Goal: Task Accomplishment & Management: Complete application form

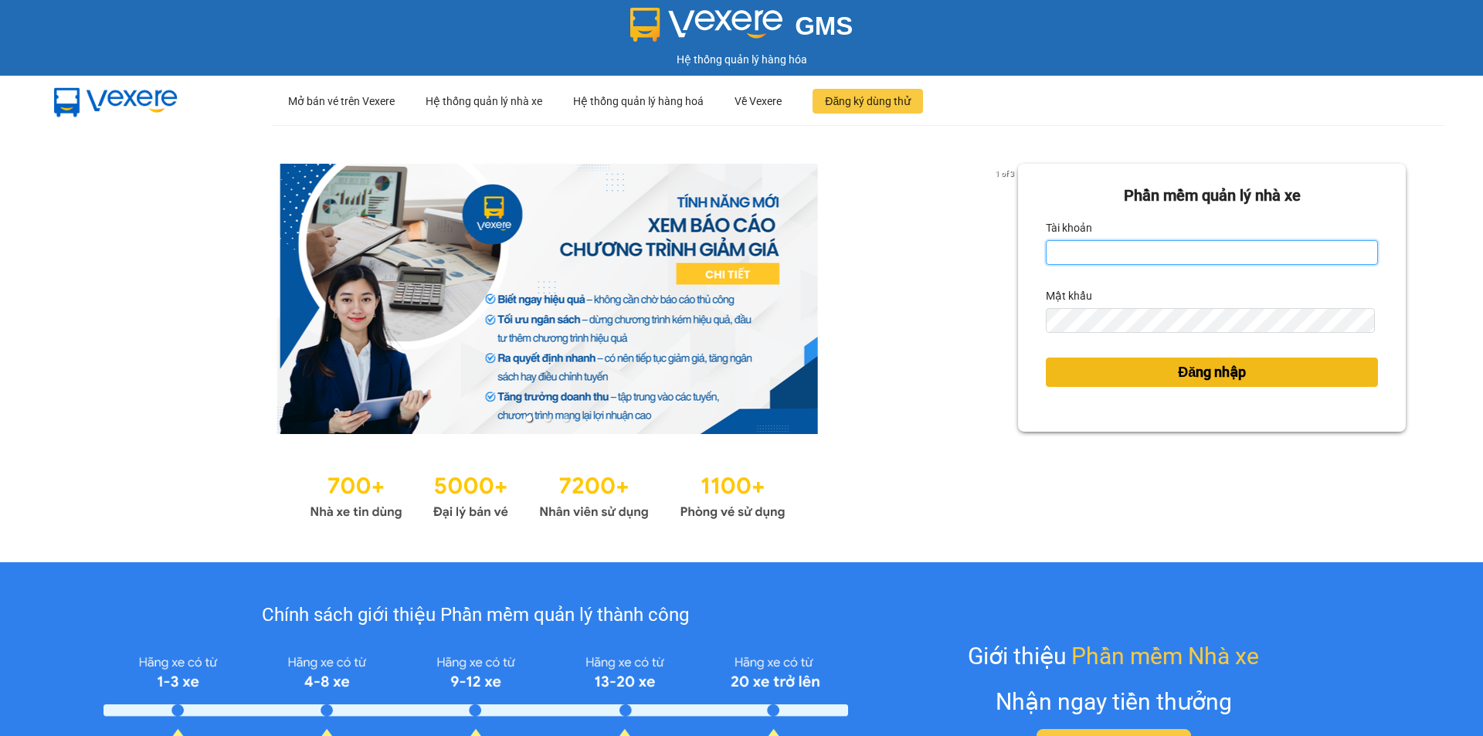
type input "vonhuy.hkot"
click at [1134, 373] on button "Đăng nhập" at bounding box center [1212, 372] width 332 height 29
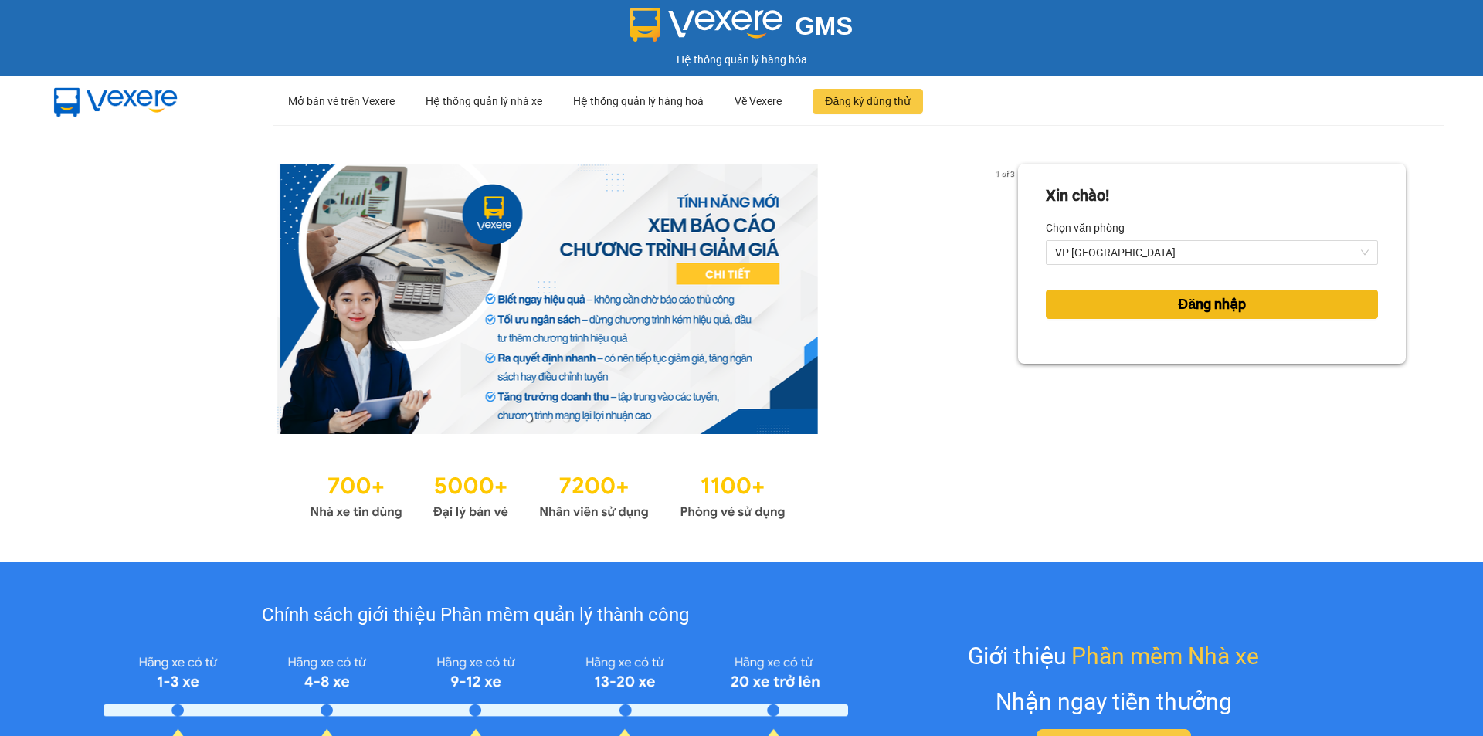
click at [1156, 300] on button "Đăng nhập" at bounding box center [1212, 304] width 332 height 29
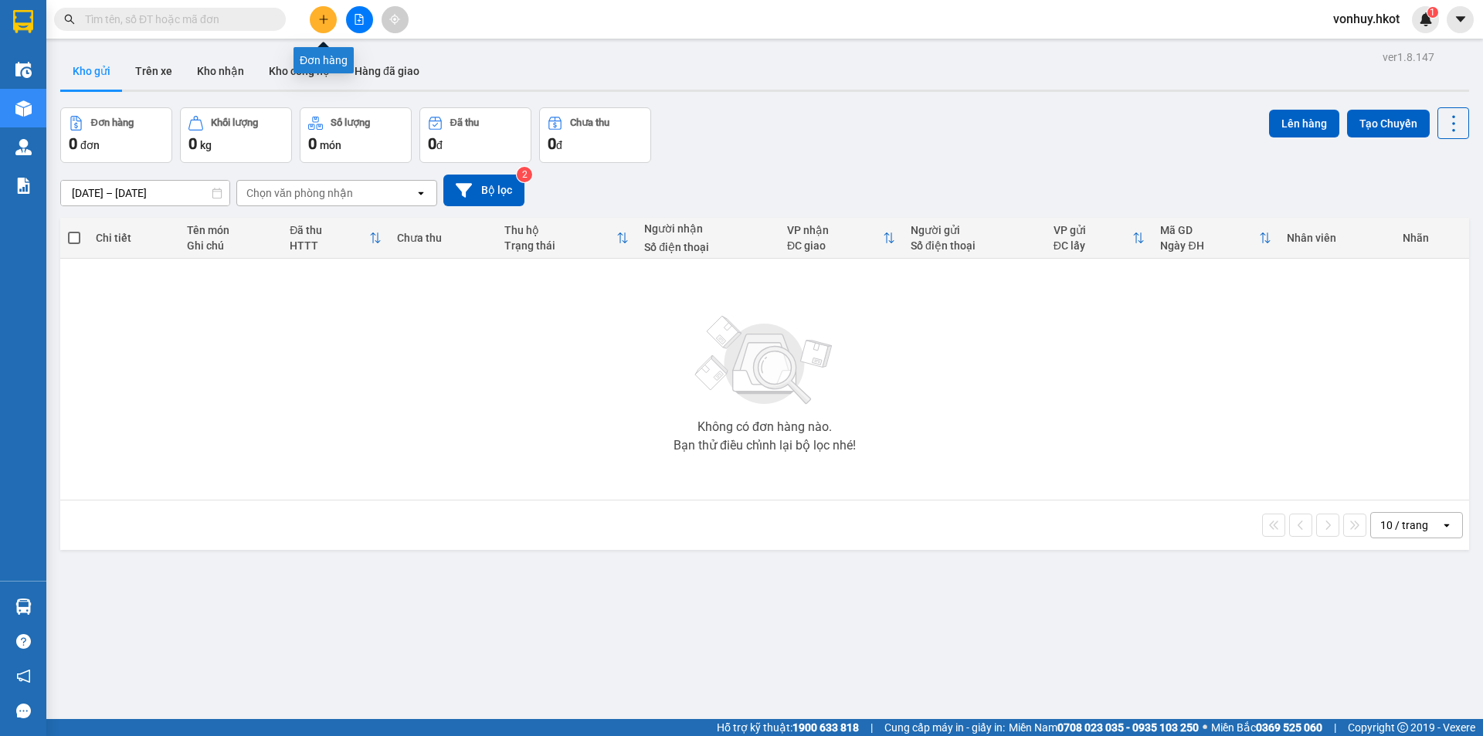
click at [325, 21] on icon "plus" at bounding box center [323, 19] width 11 height 11
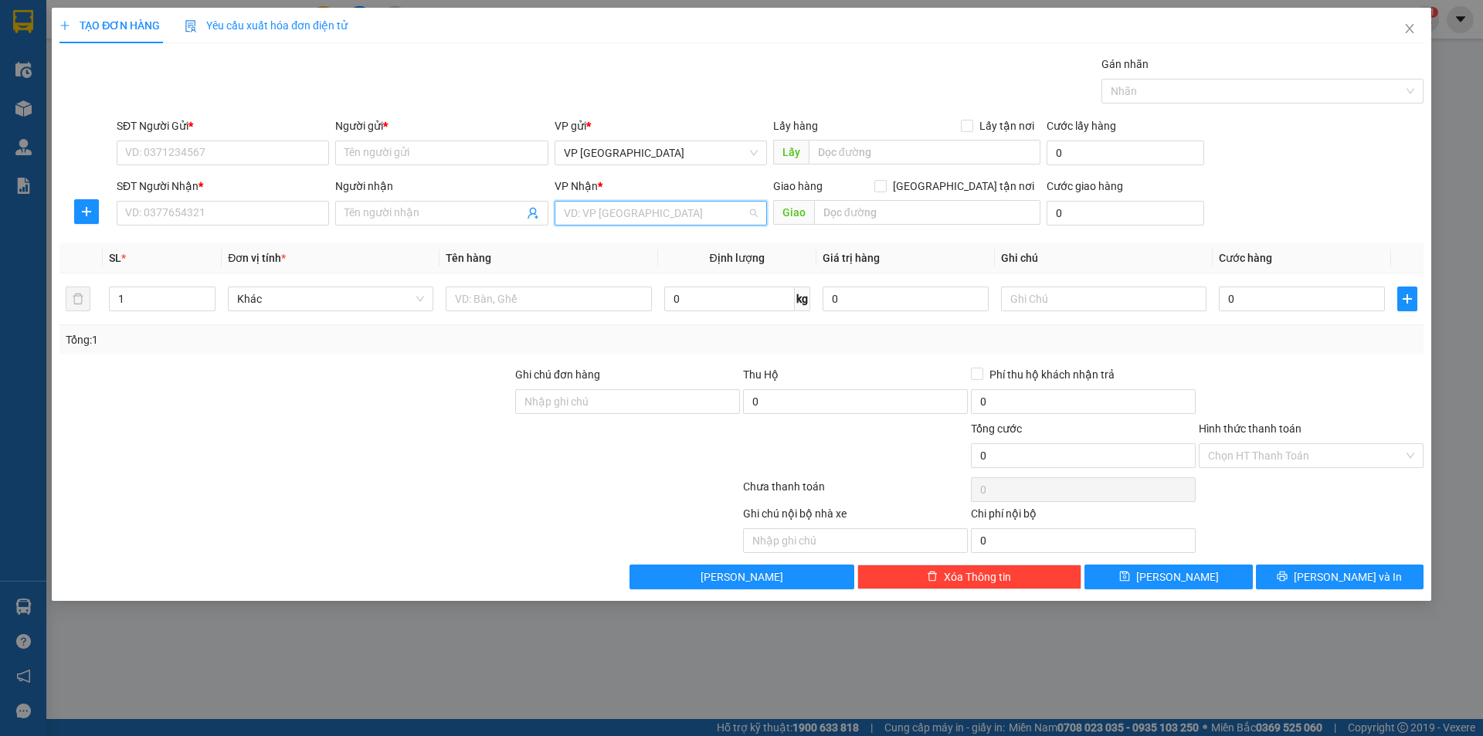
click at [709, 208] on input "search" at bounding box center [655, 213] width 183 height 23
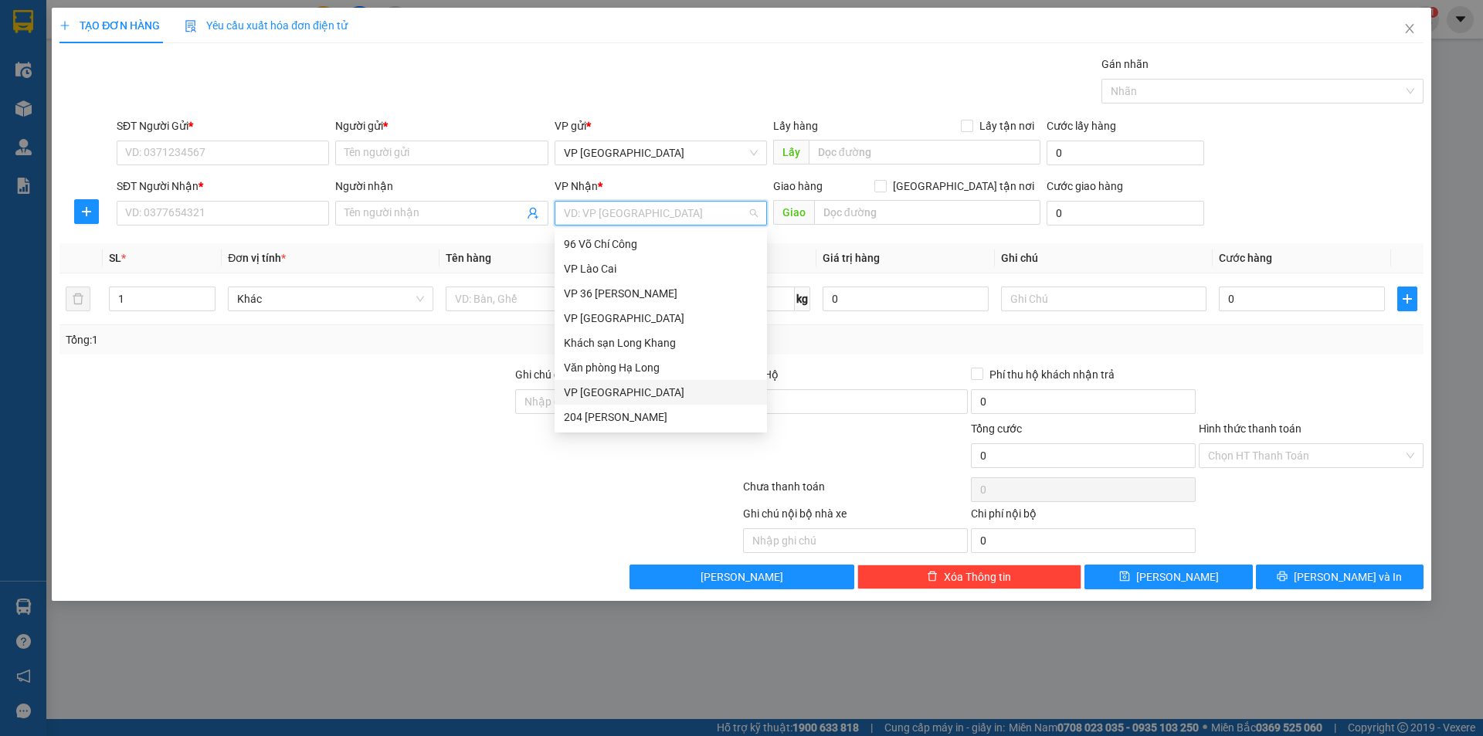
click at [606, 385] on div "VP [GEOGRAPHIC_DATA]" at bounding box center [661, 392] width 194 height 17
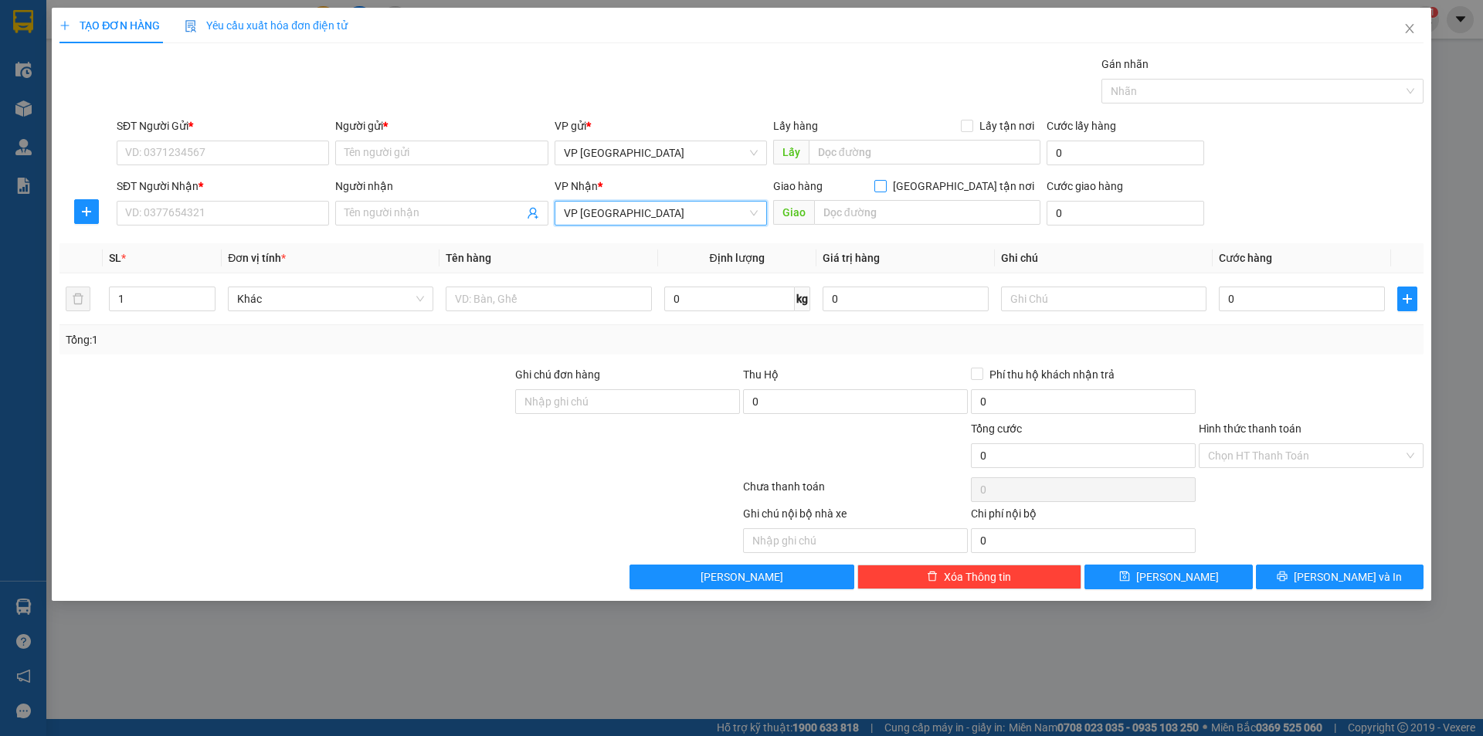
click at [886, 191] on span at bounding box center [880, 186] width 12 height 12
click at [885, 191] on input "Giao tận nơi" at bounding box center [879, 185] width 11 height 11
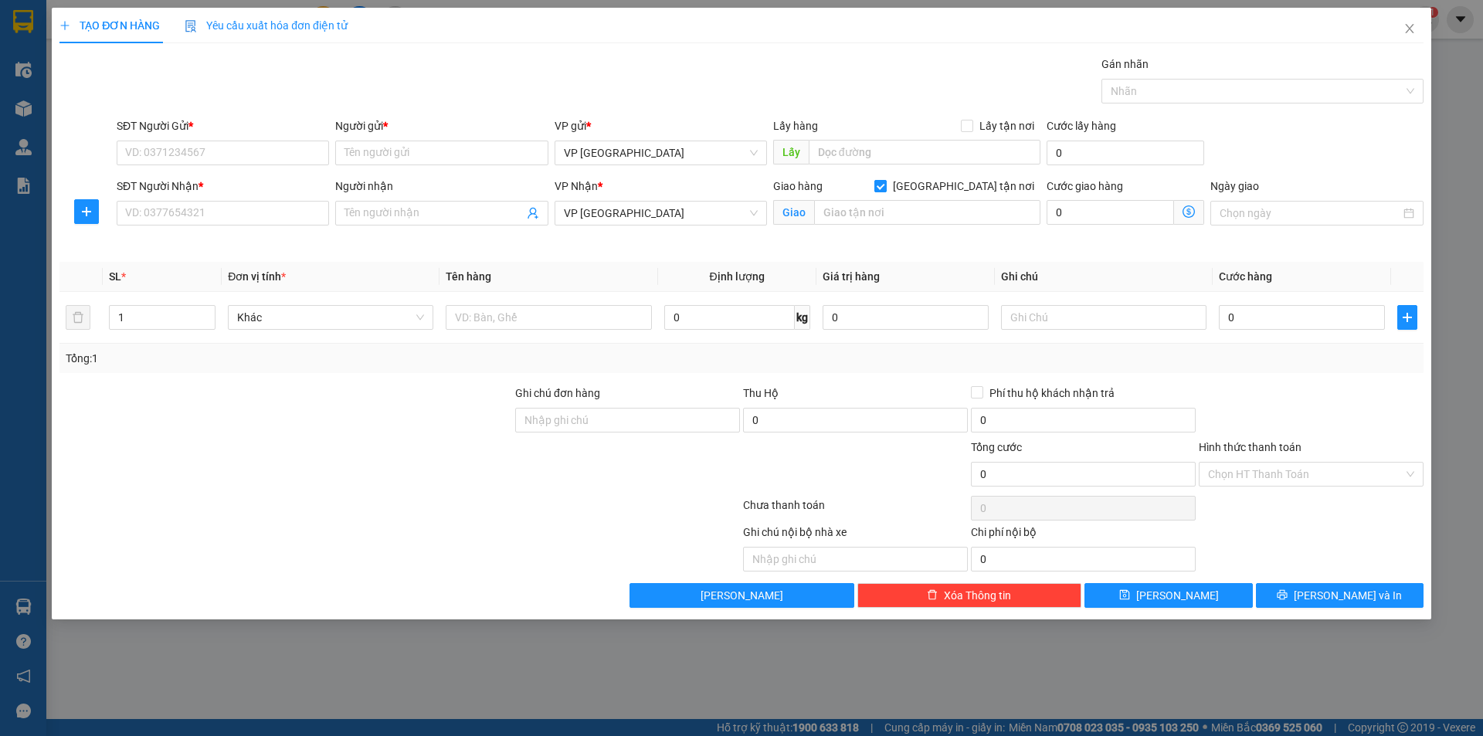
click at [885, 186] on input "Giao tận nơi" at bounding box center [879, 185] width 11 height 11
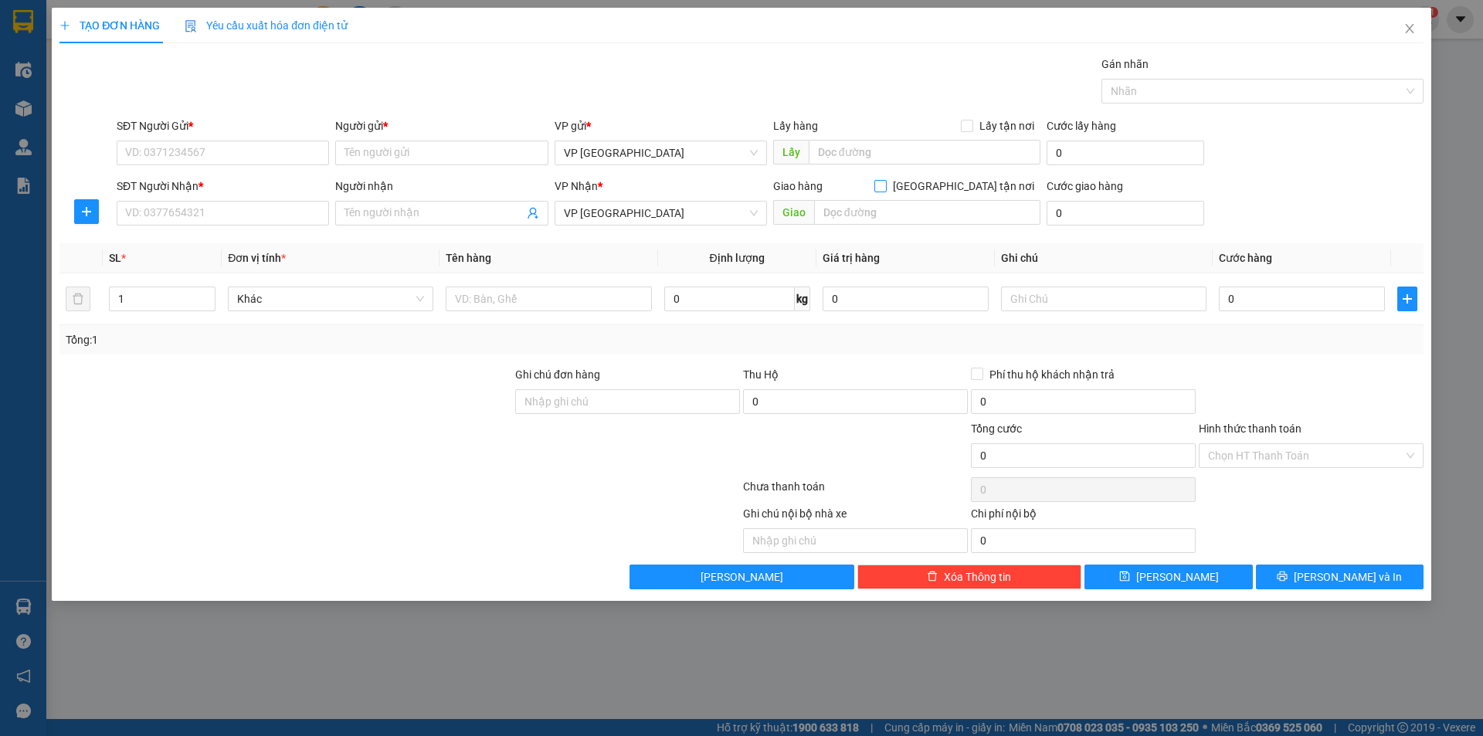
click at [972, 184] on span "Giao tận nơi" at bounding box center [963, 186] width 154 height 17
click at [885, 184] on input "Giao tận nơi" at bounding box center [879, 185] width 11 height 11
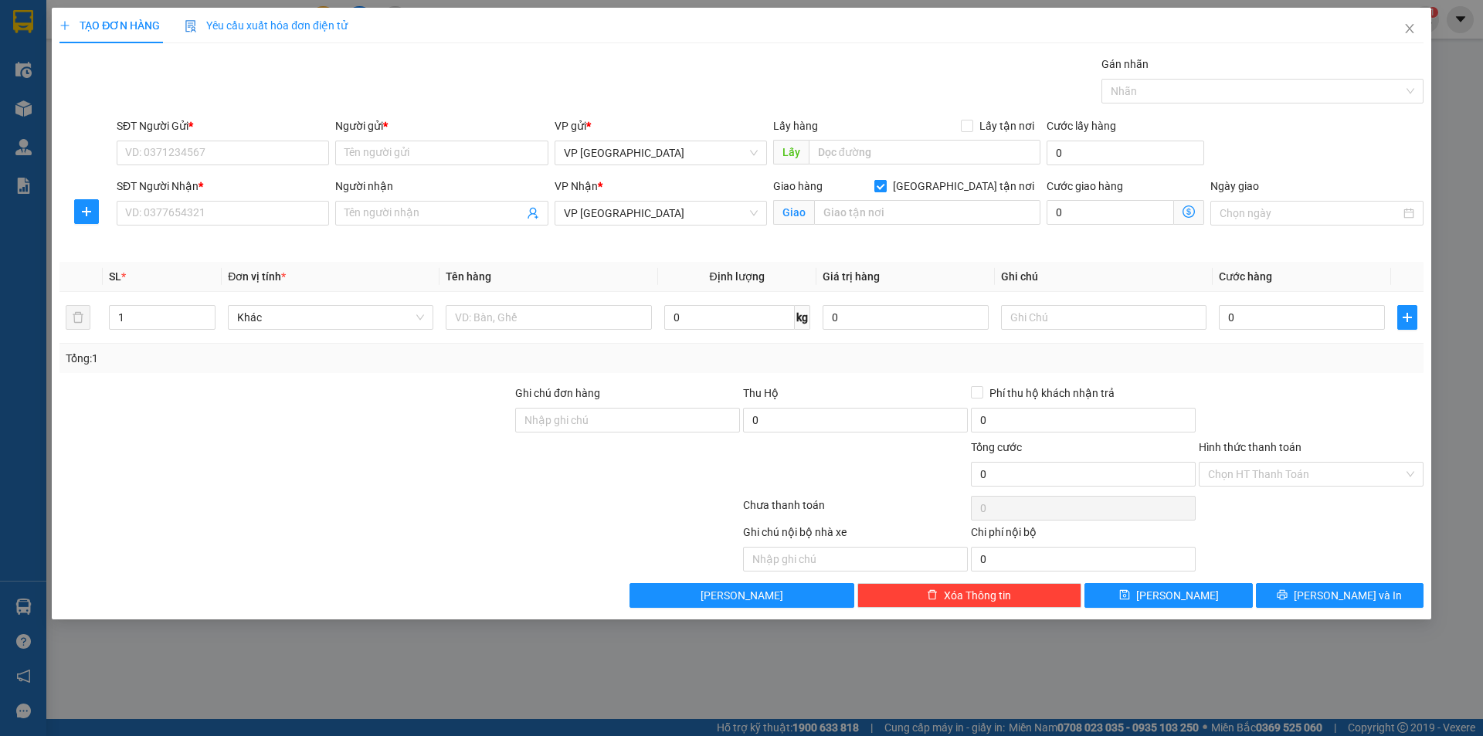
click at [885, 186] on input "Giao tận nơi" at bounding box center [879, 185] width 11 height 11
checkbox input "false"
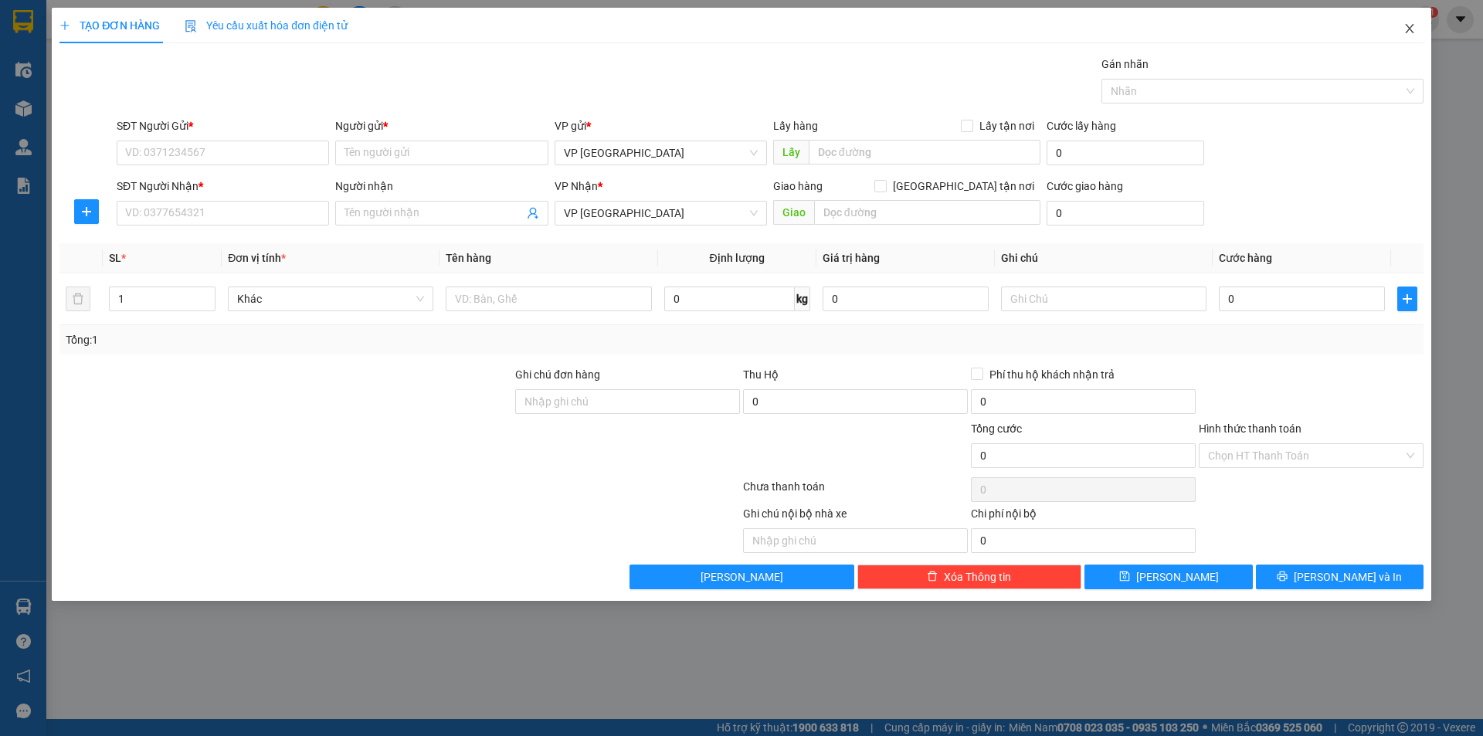
click at [1403, 32] on icon "close" at bounding box center [1409, 28] width 12 height 12
